Goal: Task Accomplishment & Management: Manage account settings

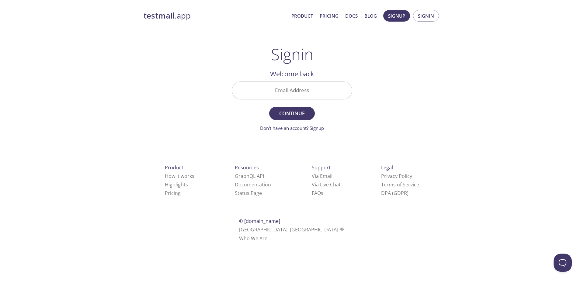
click at [308, 90] on input "Email Address" at bounding box center [292, 90] width 120 height 17
paste input "[EMAIL_ADDRESS][DOMAIN_NAME]"
type input "[EMAIL_ADDRESS][DOMAIN_NAME]"
click at [289, 122] on form "Email Address test-user-email@oris-connect.com Continue Don't have an account? …" at bounding box center [292, 107] width 121 height 50
click at [288, 117] on span "Continue" at bounding box center [292, 113] width 32 height 9
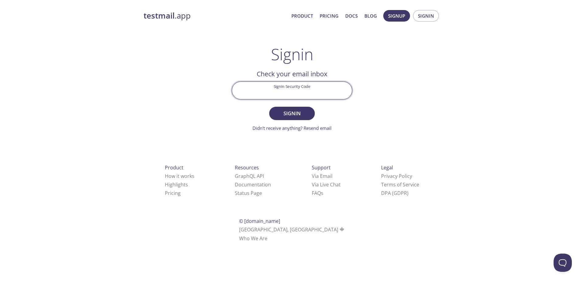
click at [297, 93] on input "Signin Security Code" at bounding box center [292, 90] width 120 height 17
paste input "[EMAIL_ADDRESS][DOMAIN_NAME]"
type input "[EMAIL_ADDRESS][DOMAIN_NAME]"
drag, startPoint x: 349, startPoint y: 117, endPoint x: 337, endPoint y: 115, distance: 12.7
click at [349, 117] on form "Signin Security Code sh9w3.test@inbox.testmail.app Signin Didn't receive anythi…" at bounding box center [292, 107] width 121 height 50
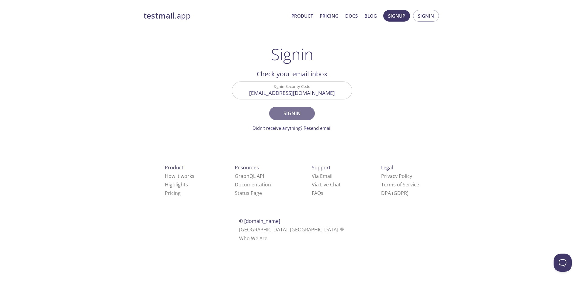
drag, startPoint x: 293, startPoint y: 112, endPoint x: 331, endPoint y: 121, distance: 39.6
click at [293, 112] on span "Signin" at bounding box center [292, 113] width 32 height 9
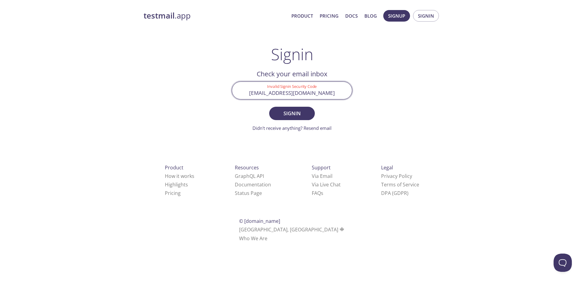
click at [317, 97] on input "[EMAIL_ADDRESS][DOMAIN_NAME]" at bounding box center [292, 90] width 120 height 17
paste input "[EMAIL_ADDRESS][DOMAIN_NAME]"
click at [251, 94] on input "[EMAIL_ADDRESS][DOMAIN_NAME]" at bounding box center [292, 90] width 120 height 17
type input "[EMAIL_ADDRESS][DOMAIN_NAME]"
click at [269, 107] on button "Signin" at bounding box center [292, 113] width 46 height 13
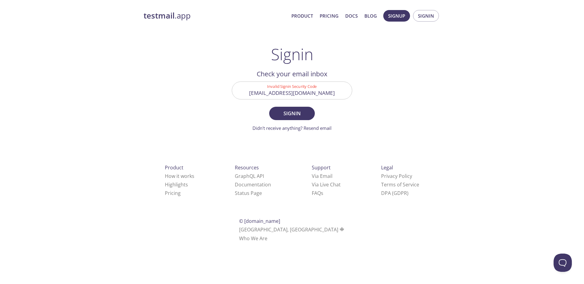
drag, startPoint x: 447, startPoint y: 41, endPoint x: 432, endPoint y: 22, distance: 24.9
click at [447, 41] on div "testmail .app Product Pricing Docs Blog Signup Signin Signin Welcome back Email…" at bounding box center [292, 133] width 312 height 254
click at [426, 14] on span "Signin" at bounding box center [426, 16] width 16 height 8
click at [290, 112] on span "Signin" at bounding box center [292, 113] width 32 height 9
click at [291, 115] on span "Signin" at bounding box center [292, 113] width 32 height 9
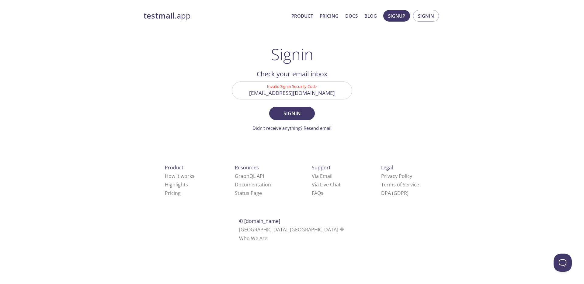
click at [248, 94] on input "[EMAIL_ADDRESS][DOMAIN_NAME]" at bounding box center [292, 90] width 120 height 17
click at [269, 107] on button "Signin" at bounding box center [292, 113] width 46 height 13
click at [384, 109] on div "testmail .app Product Pricing Docs Blog Signup Signin Signin Welcome back Email…" at bounding box center [292, 133] width 312 height 254
click at [303, 113] on span "Signin" at bounding box center [292, 113] width 32 height 9
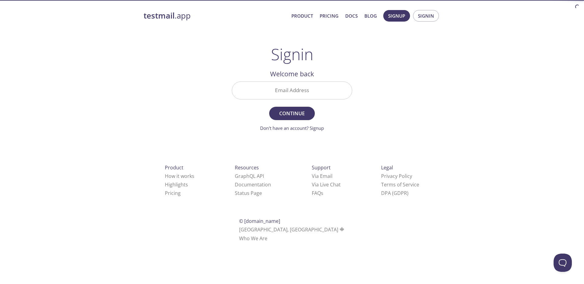
click at [283, 88] on input "Email Address" at bounding box center [292, 90] width 120 height 17
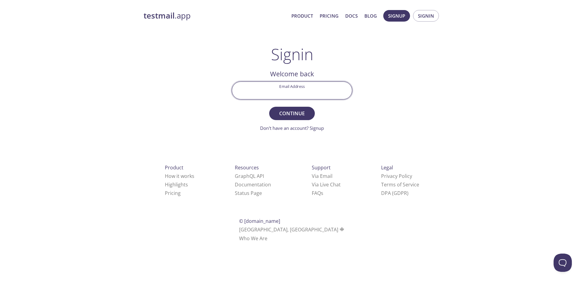
paste input "[EMAIL_ADDRESS][DOMAIN_NAME]"
drag, startPoint x: 248, startPoint y: 93, endPoint x: 229, endPoint y: 92, distance: 19.5
click at [229, 92] on div "Email Address [EMAIL_ADDRESS][DOMAIN_NAME]" at bounding box center [291, 90] width 125 height 23
type input "[EMAIL_ADDRESS][DOMAIN_NAME]"
drag, startPoint x: 352, startPoint y: 121, endPoint x: 306, endPoint y: 113, distance: 46.6
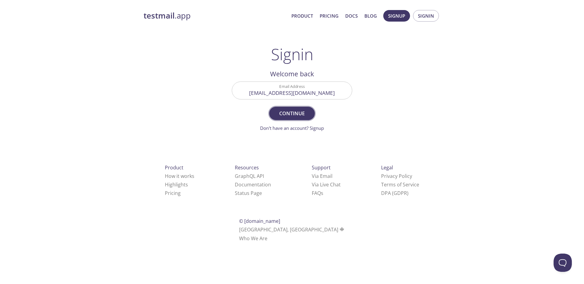
click at [352, 121] on main "Signin Welcome back Email Address [EMAIL_ADDRESS][DOMAIN_NAME] Continue Don't h…" at bounding box center [292, 88] width 135 height 87
click at [298, 112] on span "Continue" at bounding box center [292, 113] width 32 height 9
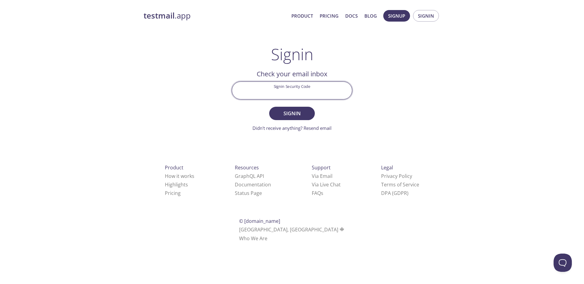
click at [316, 93] on input "Signin Security Code" at bounding box center [292, 90] width 120 height 17
paste input "56J1PXP"
type input "56J1PXP"
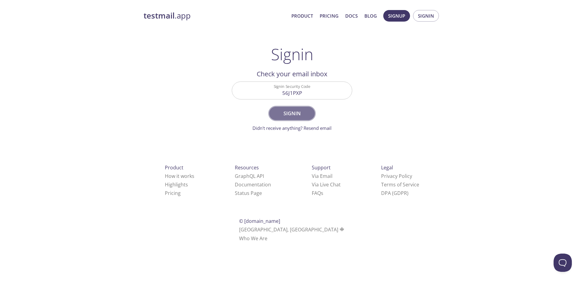
click at [303, 120] on button "Signin" at bounding box center [292, 113] width 46 height 13
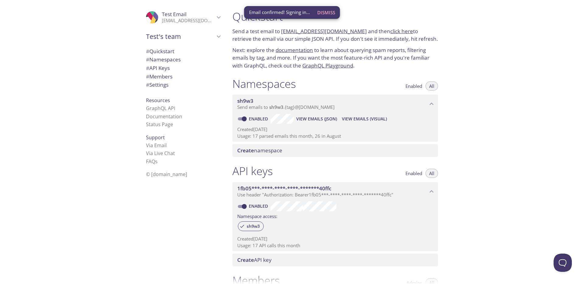
click at [325, 12] on span "Dismiss" at bounding box center [326, 13] width 18 height 8
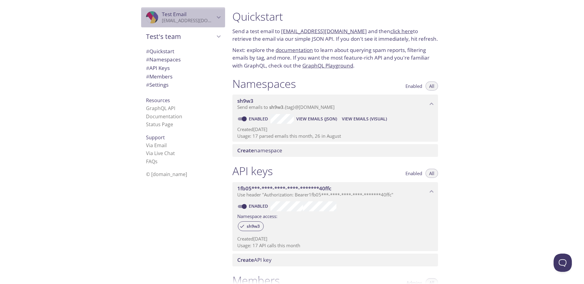
click at [215, 15] on icon "Test Email" at bounding box center [219, 17] width 8 height 8
